Goal: Task Accomplishment & Management: Manage account settings

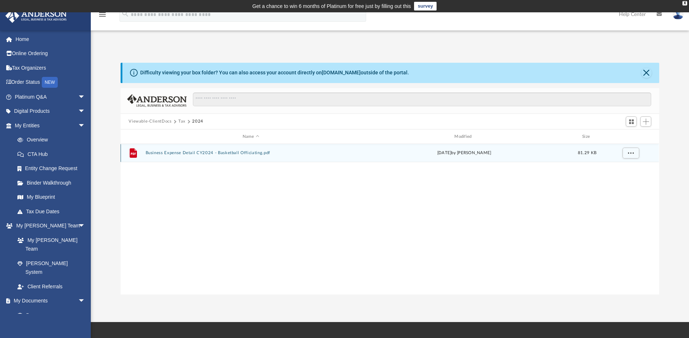
scroll to position [160, 533]
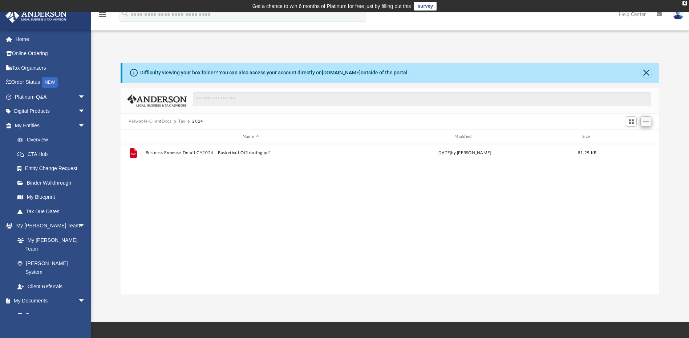
click at [646, 122] on span "Add" at bounding box center [645, 122] width 6 height 6
click at [629, 136] on li "Upload" at bounding box center [635, 136] width 23 height 8
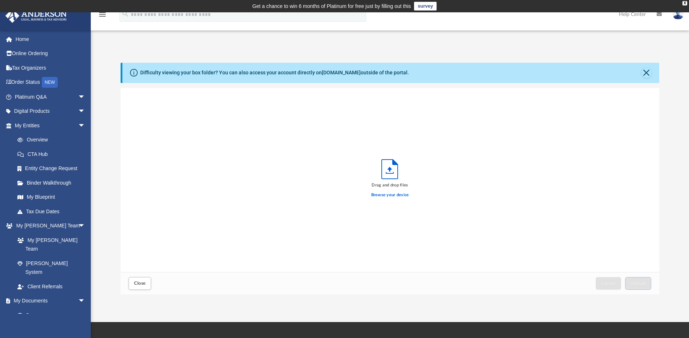
scroll to position [179, 533]
click at [382, 195] on label "Browse your device" at bounding box center [390, 195] width 38 height 7
click at [0, 0] on input "Browse your device" at bounding box center [0, 0] width 0 height 0
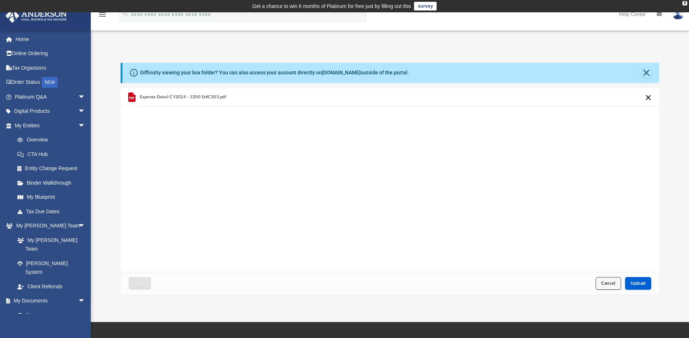
click at [605, 285] on span "Cancel" at bounding box center [608, 283] width 15 height 4
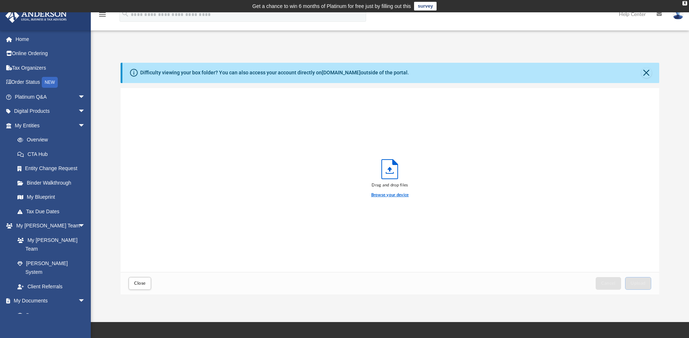
click at [378, 196] on label "Browse your device" at bounding box center [390, 195] width 38 height 7
click at [0, 0] on input "Browse your device" at bounding box center [0, 0] width 0 height 0
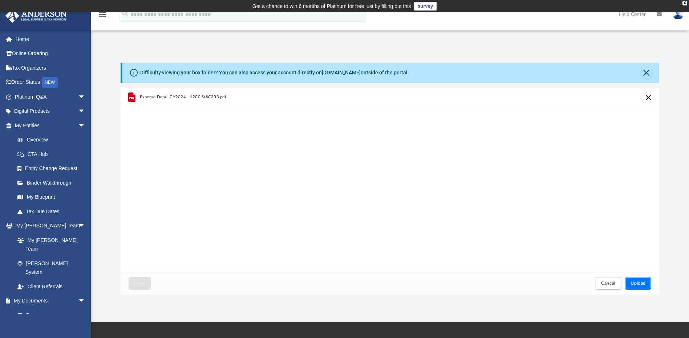
click at [637, 281] on button "Upload" at bounding box center [638, 283] width 26 height 13
click at [145, 283] on span "Close" at bounding box center [140, 283] width 12 height 4
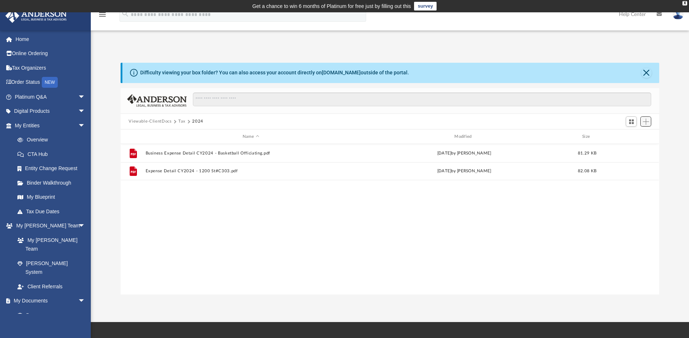
click at [646, 124] on span "Add" at bounding box center [645, 122] width 6 height 6
click at [629, 136] on li "Upload" at bounding box center [635, 136] width 23 height 8
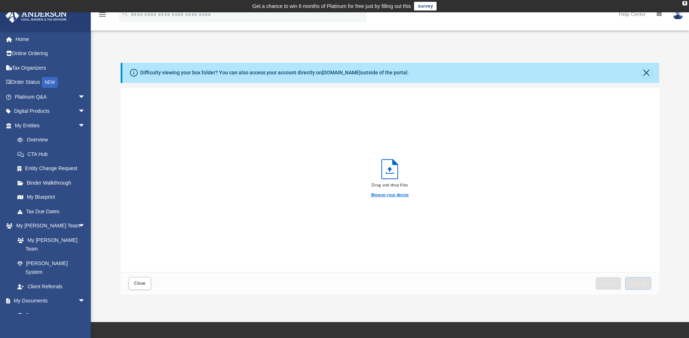
click at [384, 194] on label "Browse your device" at bounding box center [390, 195] width 38 height 7
click at [0, 0] on input "Browse your device" at bounding box center [0, 0] width 0 height 0
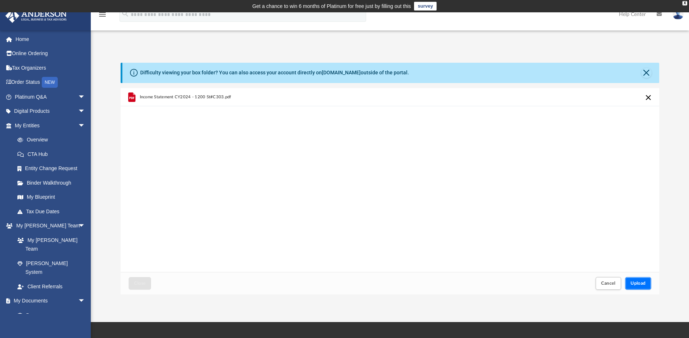
click at [636, 283] on span "Upload" at bounding box center [637, 283] width 15 height 4
click at [141, 284] on span "Close" at bounding box center [140, 283] width 12 height 4
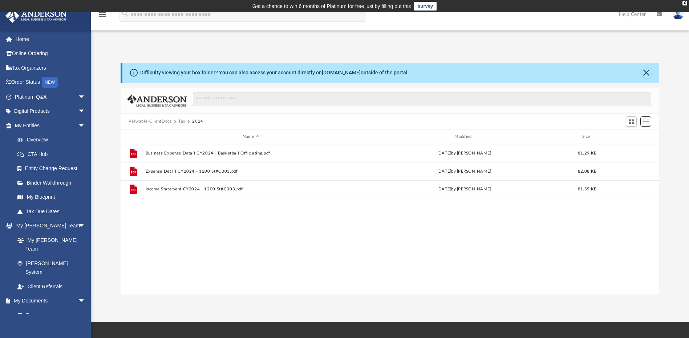
click at [648, 122] on span "Add" at bounding box center [645, 122] width 6 height 6
click at [628, 136] on li "Upload" at bounding box center [635, 136] width 23 height 8
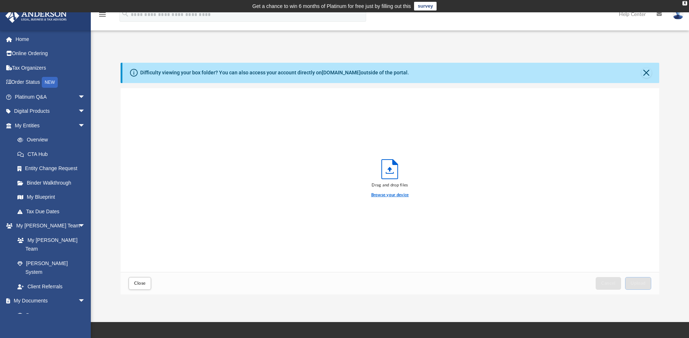
click at [380, 196] on label "Browse your device" at bounding box center [390, 195] width 38 height 7
click at [0, 0] on input "Browse your device" at bounding box center [0, 0] width 0 height 0
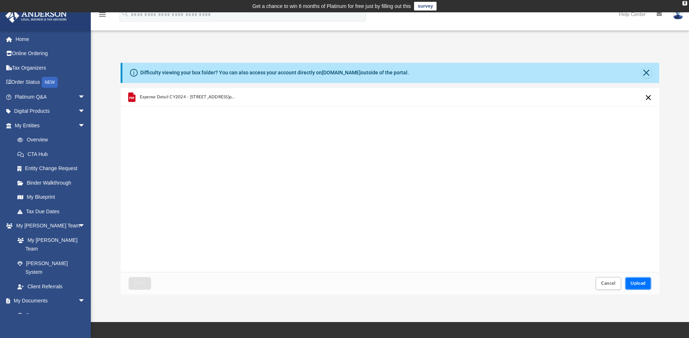
click at [636, 284] on span "Upload" at bounding box center [637, 283] width 15 height 4
click at [638, 281] on button "Upload" at bounding box center [638, 283] width 26 height 13
click at [649, 98] on button "Retry" at bounding box center [648, 97] width 9 height 9
click at [647, 74] on button "Close" at bounding box center [646, 73] width 10 height 10
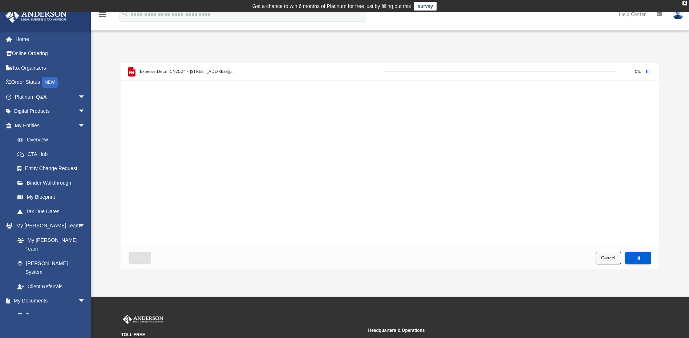
click at [603, 256] on span "Cancel" at bounding box center [608, 258] width 15 height 4
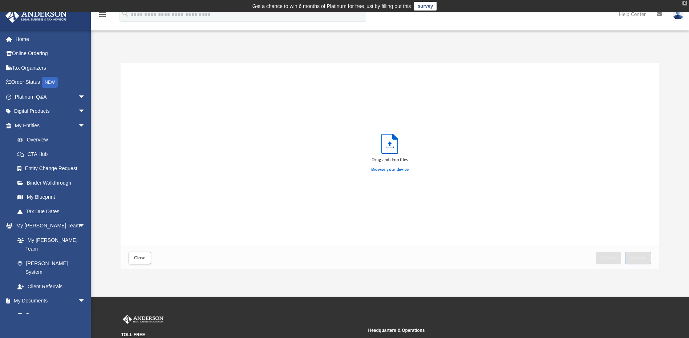
click at [685, 4] on div "X" at bounding box center [684, 3] width 5 height 4
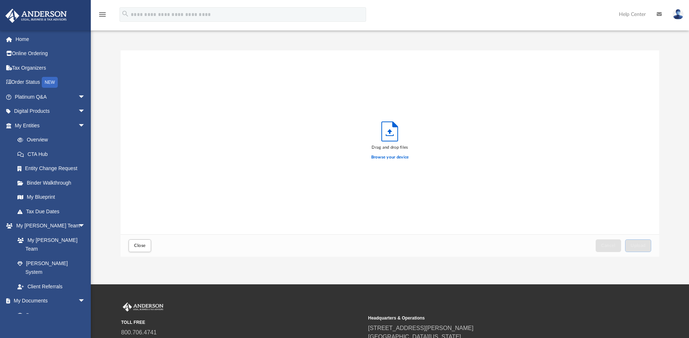
click at [675, 15] on img at bounding box center [677, 14] width 11 height 11
click at [619, 111] on div "Drag and drop files Browse your device" at bounding box center [389, 142] width 538 height 184
click at [139, 246] on span "Close" at bounding box center [140, 246] width 12 height 4
click at [137, 242] on button "Close" at bounding box center [139, 246] width 23 height 13
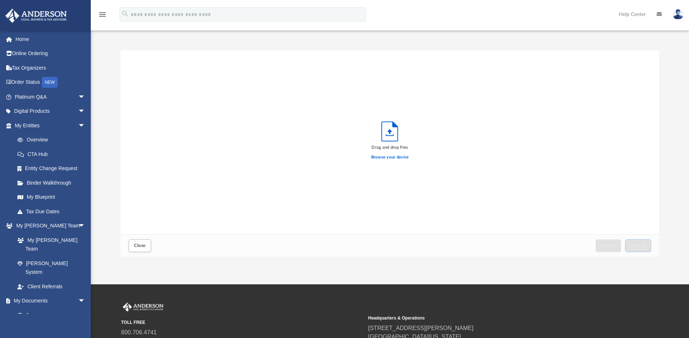
click at [675, 16] on img at bounding box center [677, 14] width 11 height 11
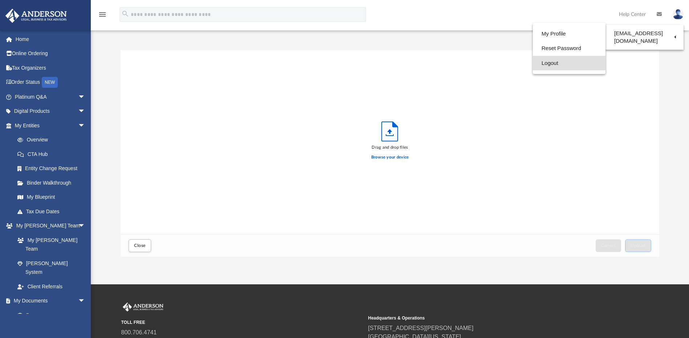
click at [532, 64] on link "Logout" at bounding box center [568, 63] width 73 height 15
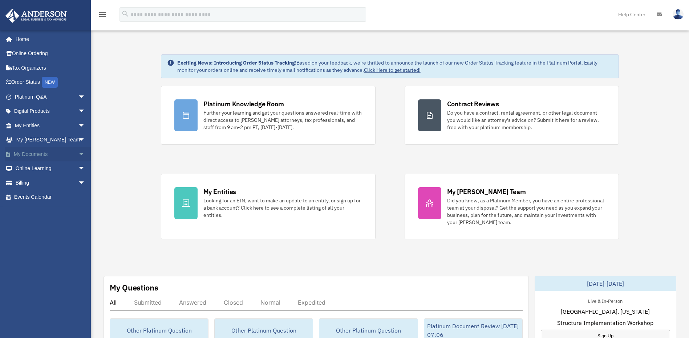
click at [78, 151] on span "arrow_drop_down" at bounding box center [85, 154] width 15 height 15
click at [33, 168] on link "Box" at bounding box center [53, 169] width 86 height 15
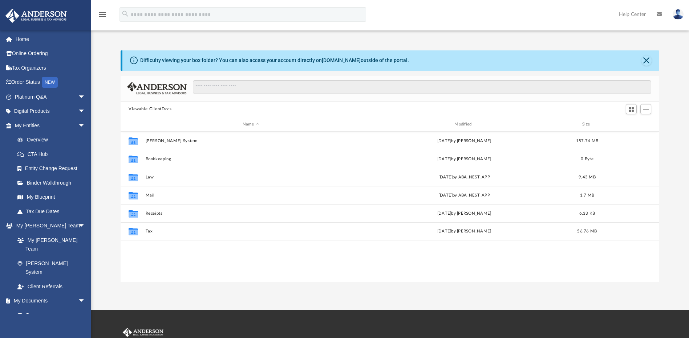
scroll to position [160, 533]
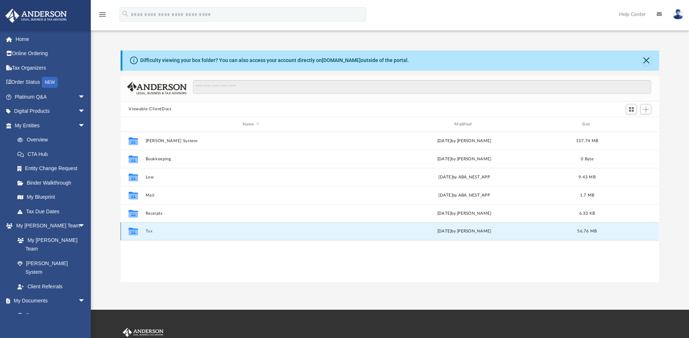
click at [148, 232] on button "Tax" at bounding box center [251, 231] width 210 height 5
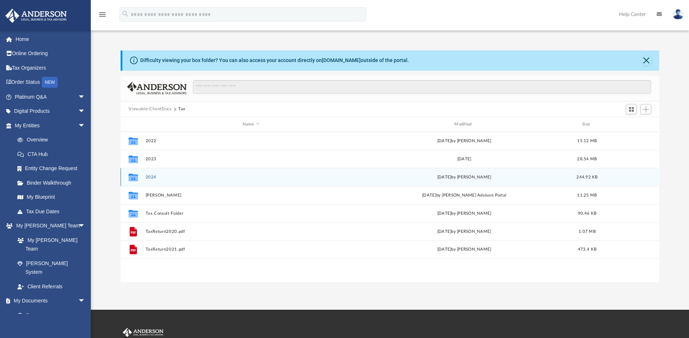
click at [153, 179] on button "2024" at bounding box center [251, 177] width 210 height 5
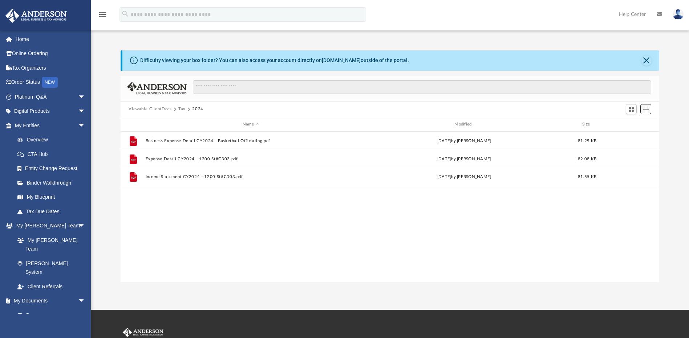
click at [647, 110] on span "Add" at bounding box center [645, 109] width 6 height 6
click at [627, 123] on li "Upload" at bounding box center [635, 124] width 23 height 8
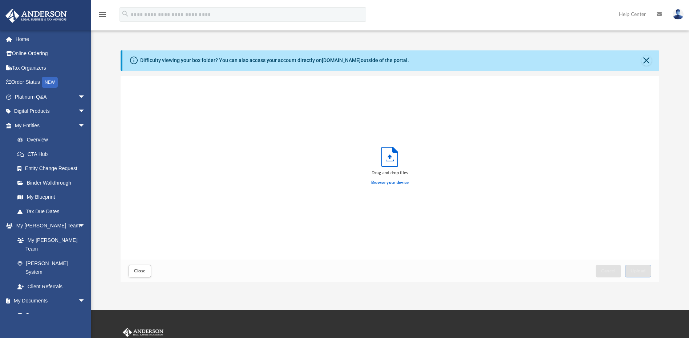
scroll to position [179, 533]
click at [381, 183] on label "Browse your device" at bounding box center [390, 183] width 38 height 7
click at [0, 0] on input "Browse your device" at bounding box center [0, 0] width 0 height 0
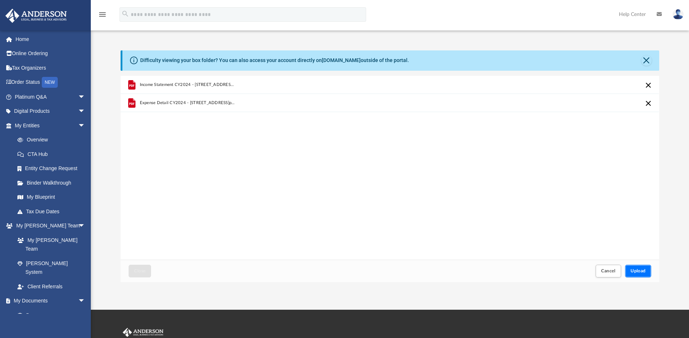
click at [639, 271] on span "Upload" at bounding box center [637, 271] width 15 height 4
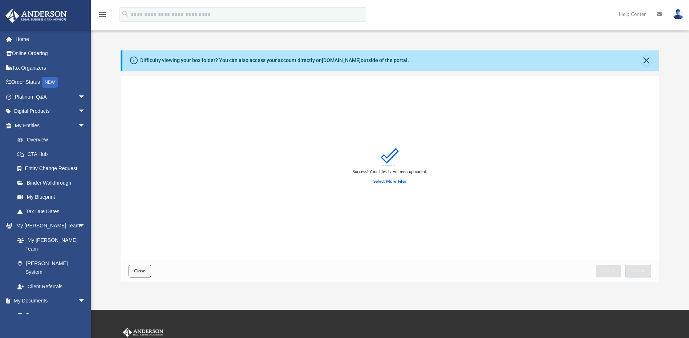
click at [136, 274] on button "Close" at bounding box center [139, 271] width 23 height 13
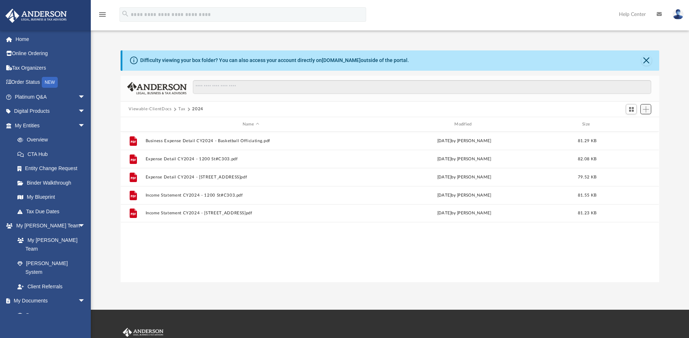
click at [645, 110] on span "Add" at bounding box center [645, 109] width 6 height 6
click at [633, 124] on li "Upload" at bounding box center [635, 124] width 23 height 8
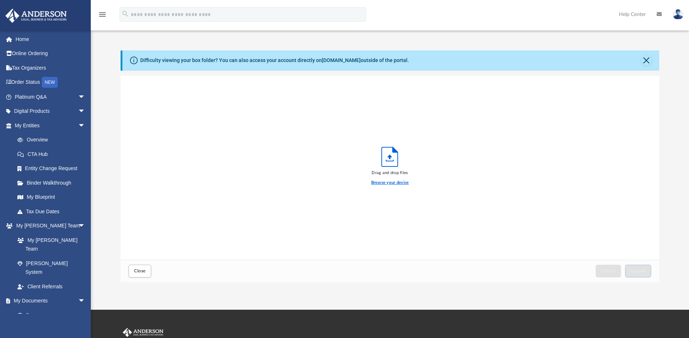
click at [380, 183] on label "Browse your device" at bounding box center [390, 183] width 38 height 7
click at [0, 0] on input "Browse your device" at bounding box center [0, 0] width 0 height 0
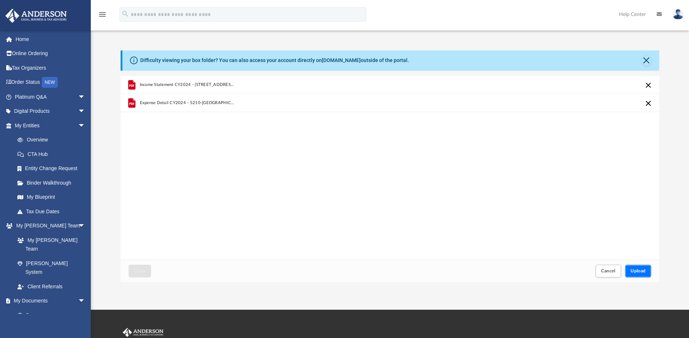
click at [635, 271] on span "Upload" at bounding box center [637, 271] width 15 height 4
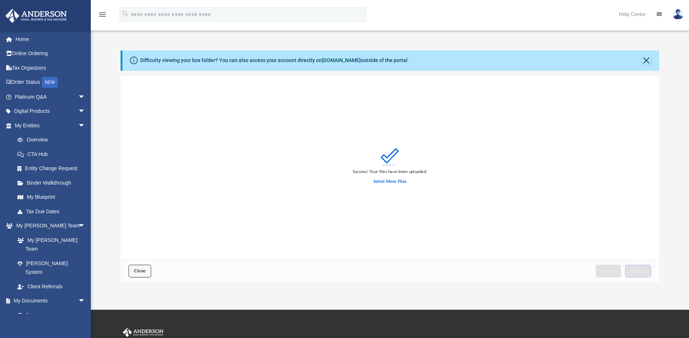
click at [139, 272] on span "Close" at bounding box center [140, 271] width 12 height 4
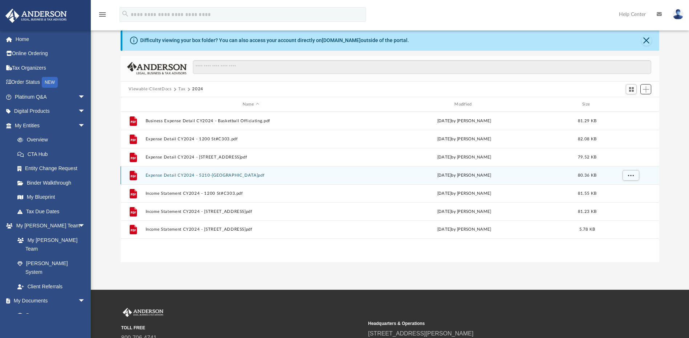
scroll to position [0, 0]
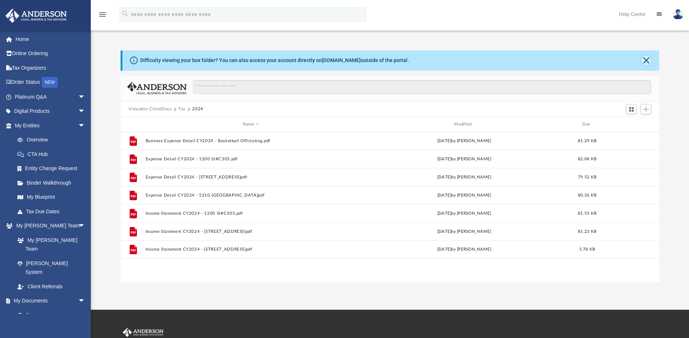
click at [646, 61] on button "Close" at bounding box center [646, 61] width 10 height 10
